Goal: Task Accomplishment & Management: Manage account settings

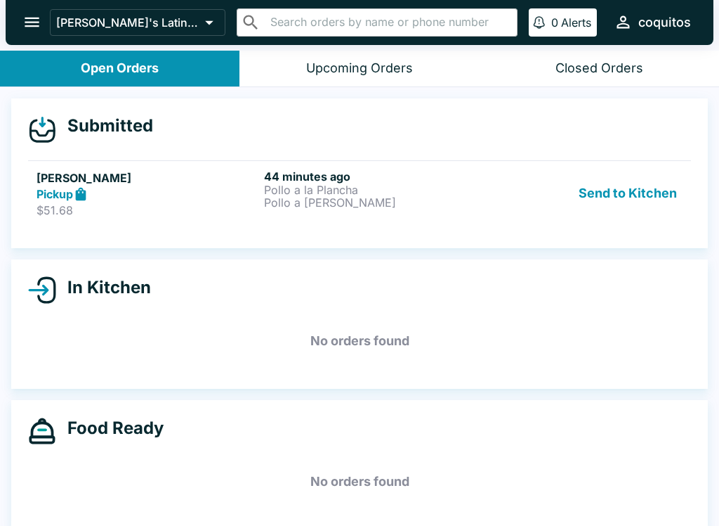
click at [86, 201] on icon at bounding box center [81, 194] width 16 height 16
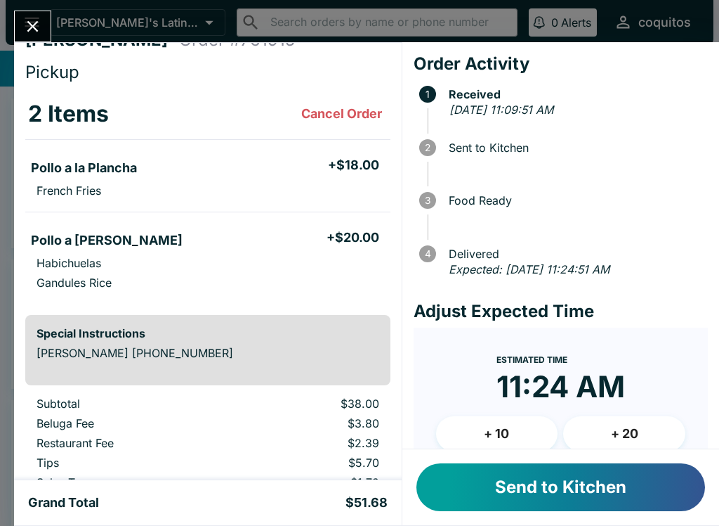
scroll to position [27, 0]
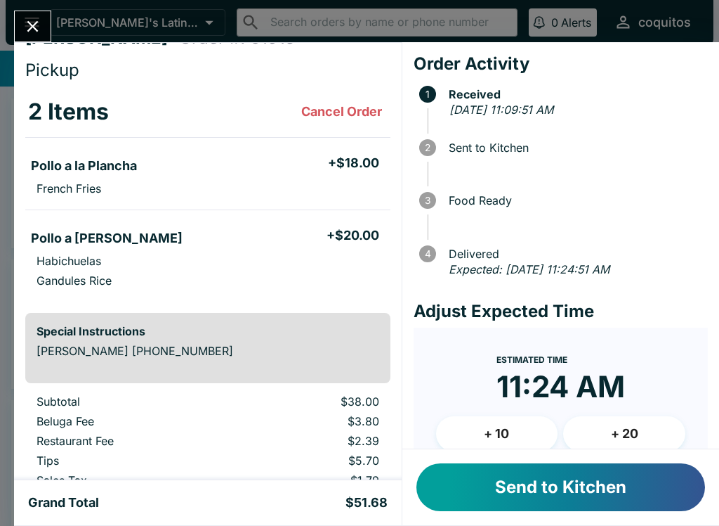
click at [634, 490] on button "Send to Kitchen" at bounding box center [561, 487] width 289 height 48
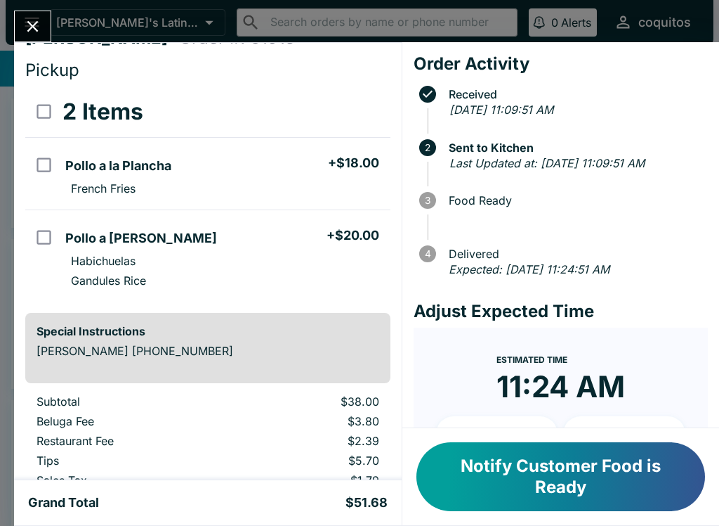
click at [48, 160] on input "orders table" at bounding box center [44, 165] width 32 height 32
checkbox input "true"
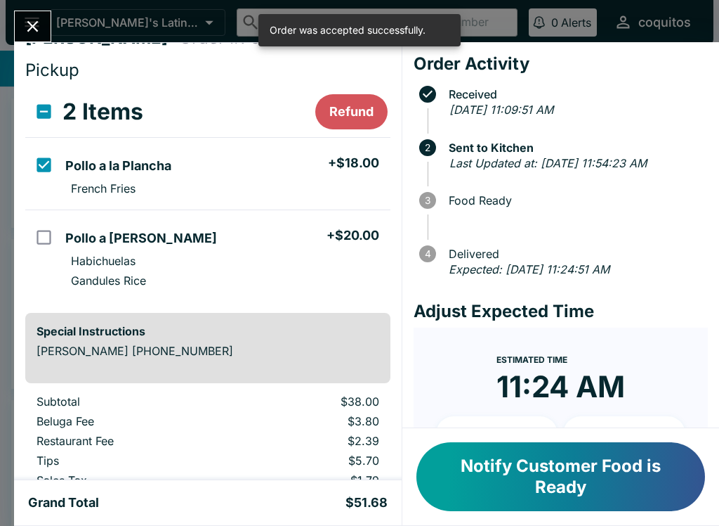
click at [42, 231] on input "orders table" at bounding box center [44, 237] width 32 height 32
checkbox input "true"
click at [42, 25] on icon "Close" at bounding box center [32, 26] width 19 height 19
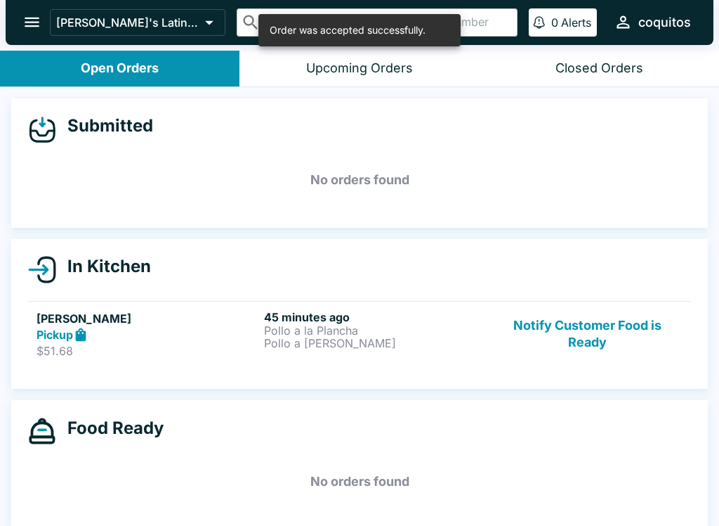
click at [172, 319] on h5 "[PERSON_NAME]" at bounding box center [148, 318] width 222 height 17
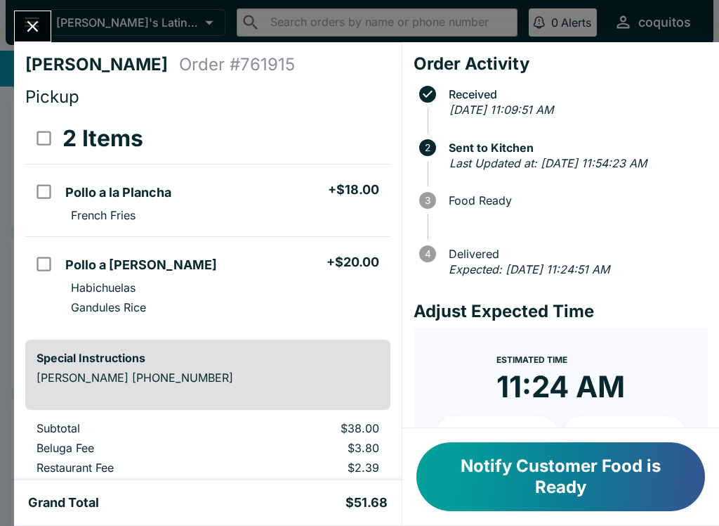
click at [46, 27] on button "Close" at bounding box center [33, 26] width 36 height 30
